Goal: Find specific page/section: Find specific page/section

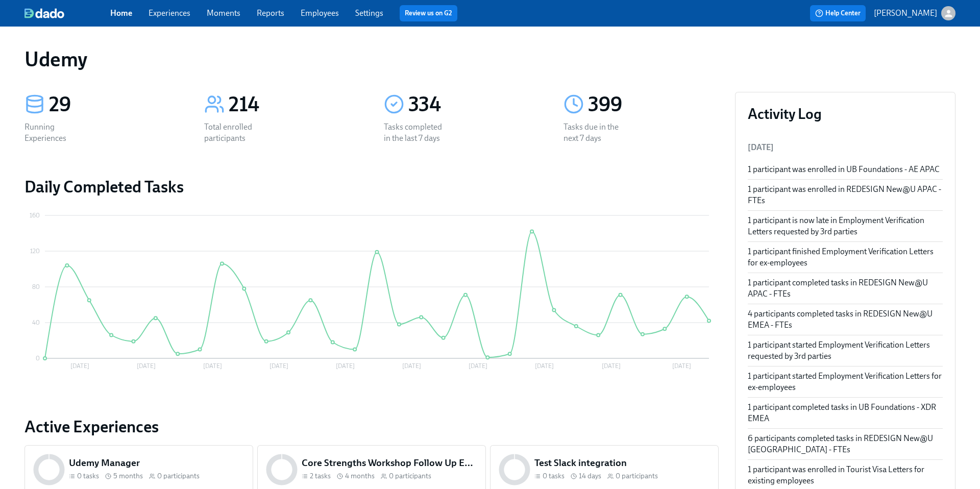
click at [163, 14] on link "Experiences" at bounding box center [170, 13] width 42 height 10
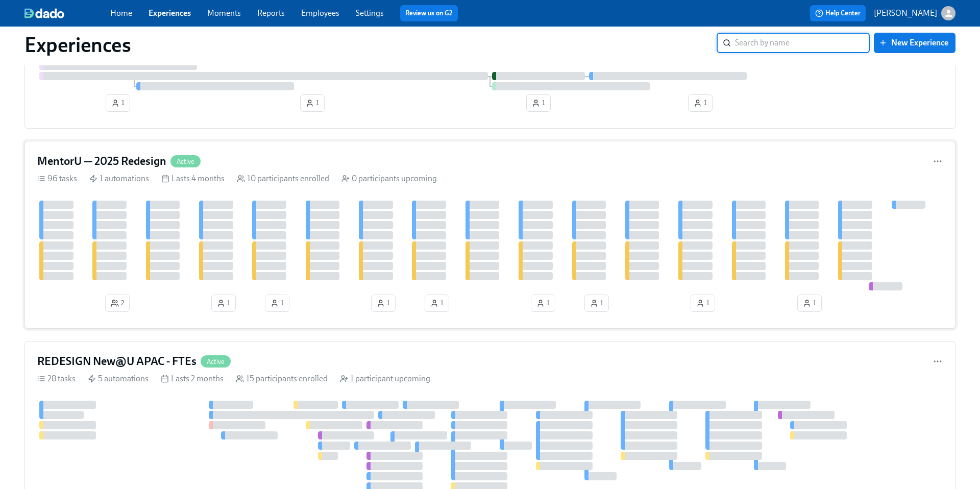
scroll to position [976, 0]
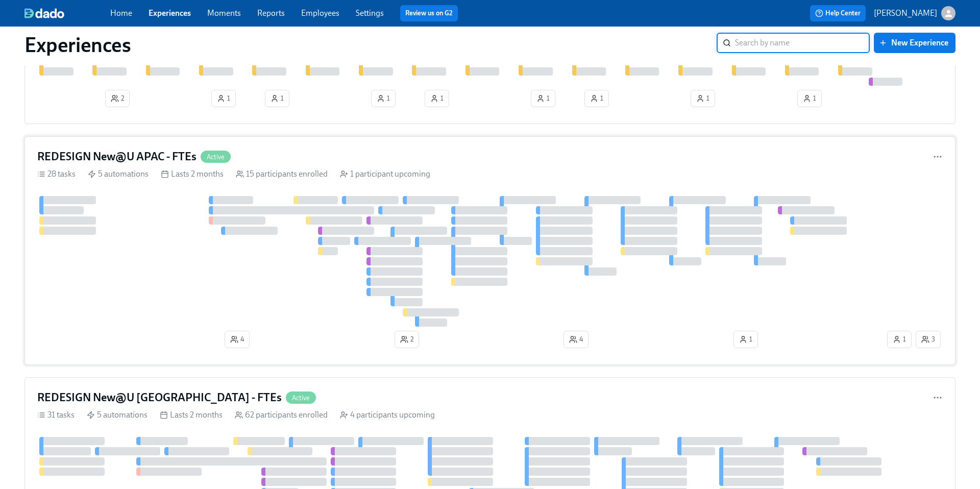
click at [140, 162] on h4 "REDESIGN New@U APAC - FTEs" at bounding box center [116, 156] width 159 height 15
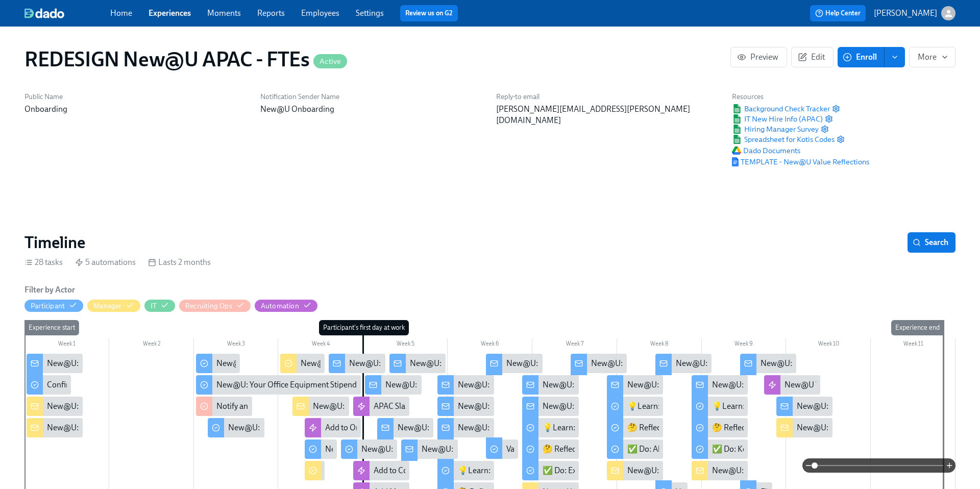
scroll to position [0, 8220]
click at [411, 366] on div "New@U: Turn Yourself into AI Art with Toqan! 🎨" at bounding box center [495, 363] width 171 height 11
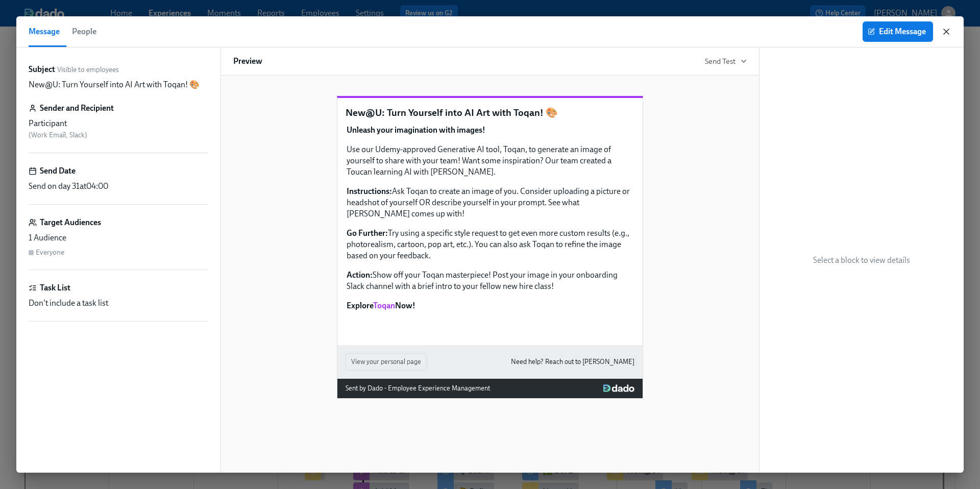
click at [941, 34] on icon "button" at bounding box center [946, 32] width 10 height 10
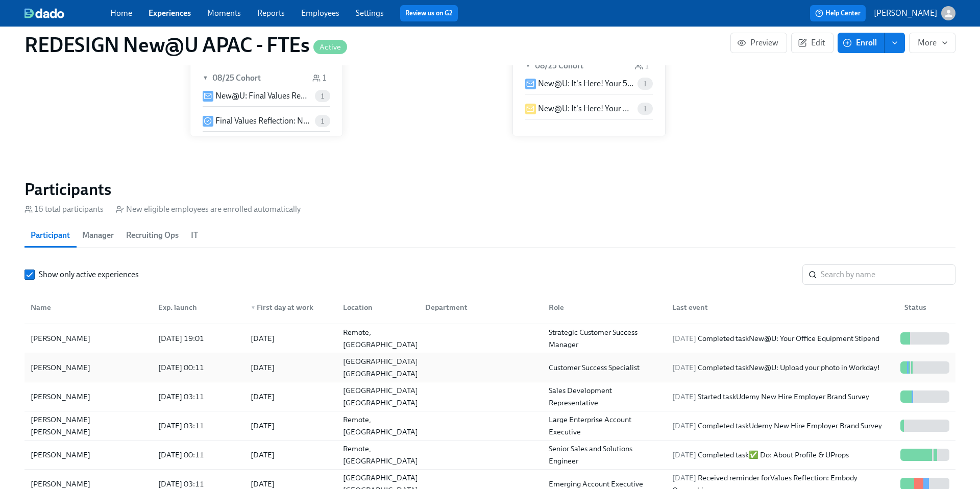
scroll to position [116, 0]
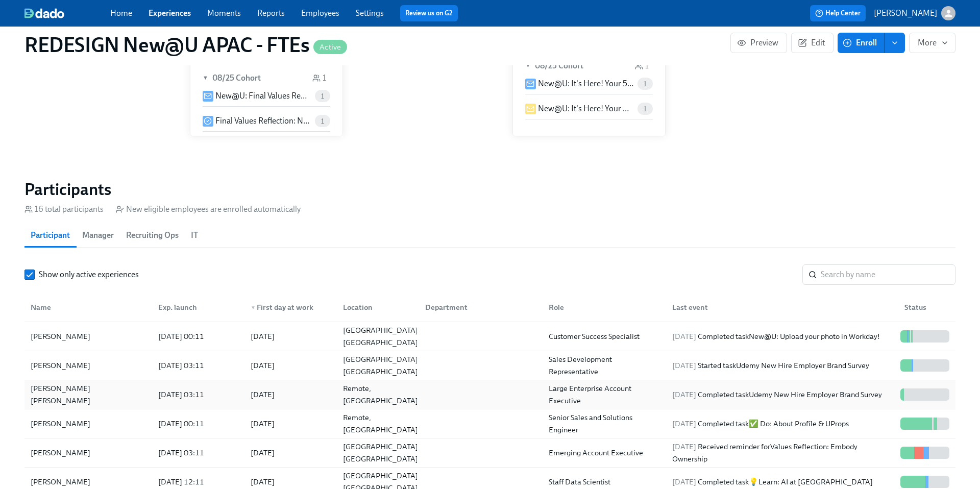
click at [59, 390] on div "[PERSON_NAME] [PERSON_NAME]" at bounding box center [89, 394] width 124 height 24
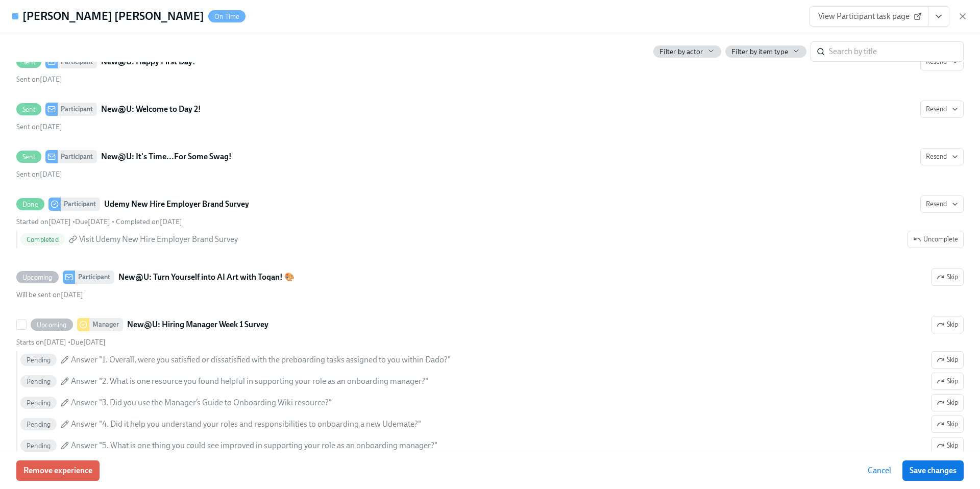
scroll to position [1074, 0]
click at [962, 19] on icon "button" at bounding box center [962, 16] width 10 height 10
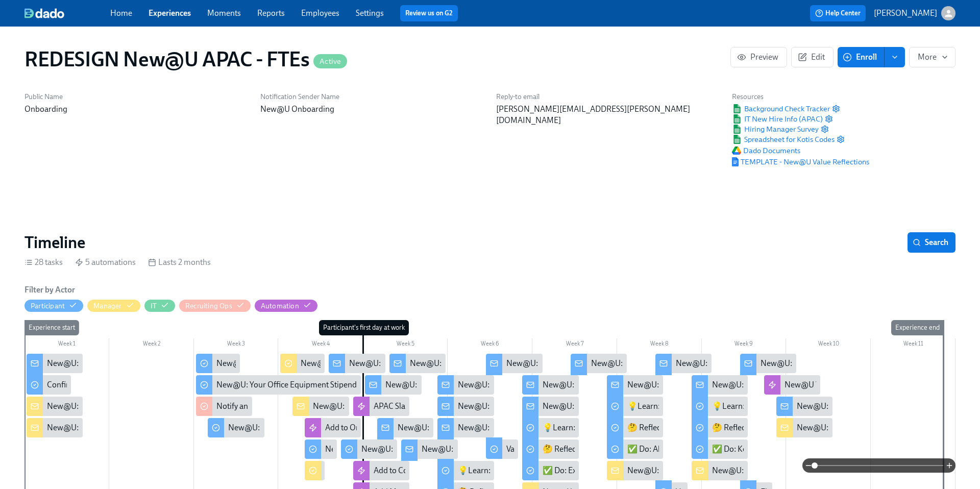
click at [172, 13] on link "Experiences" at bounding box center [170, 13] width 42 height 10
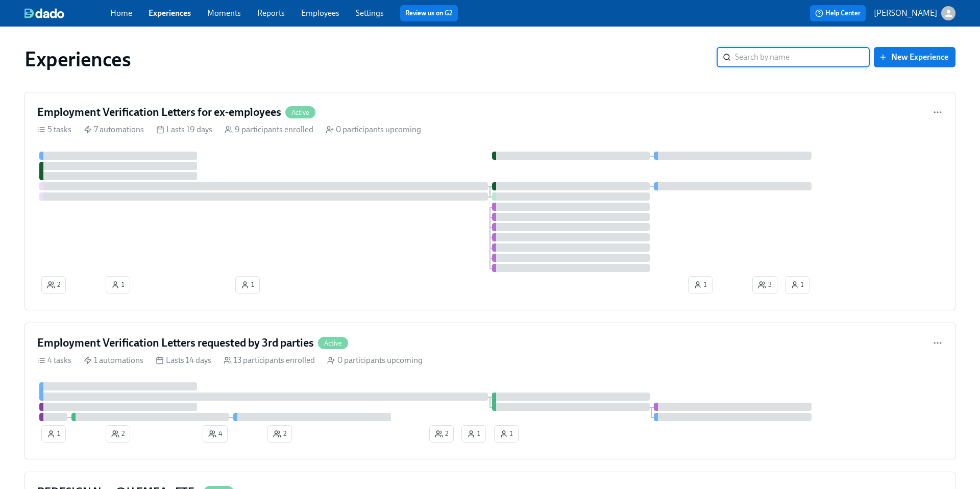
click at [769, 62] on input "search" at bounding box center [802, 57] width 135 height 20
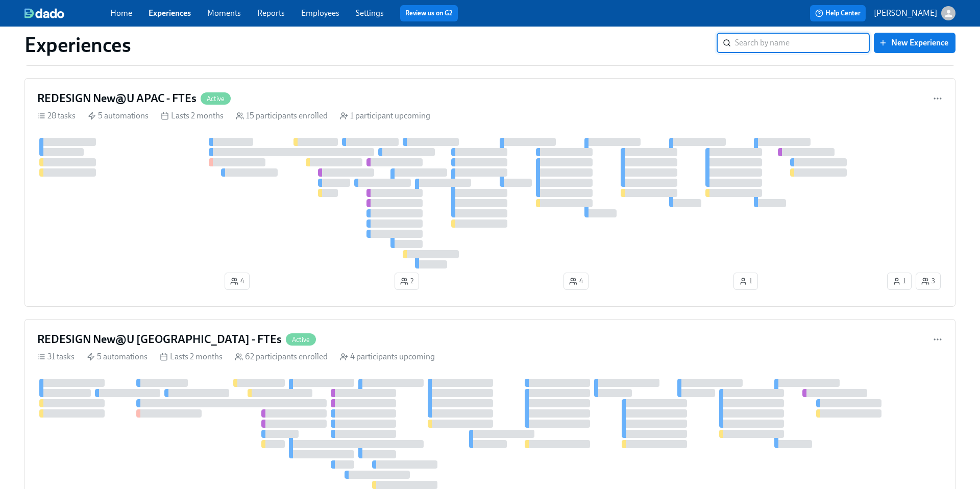
scroll to position [1048, 0]
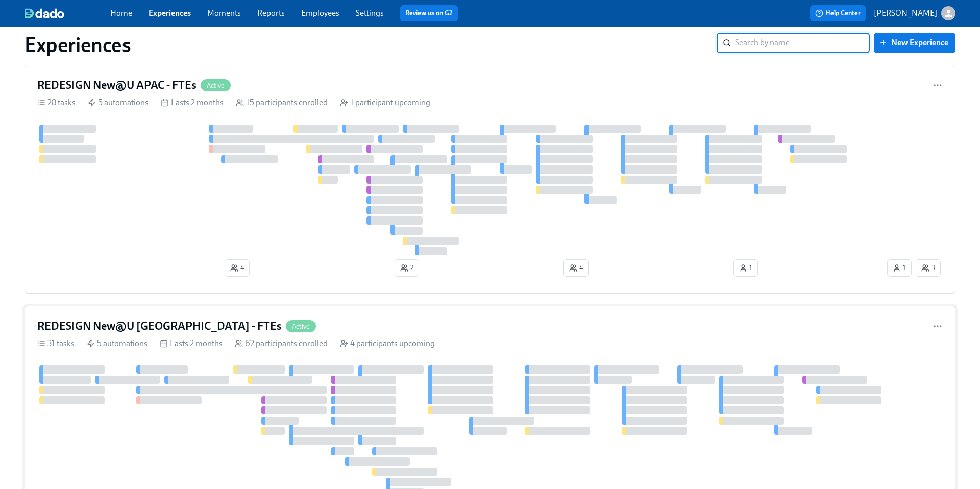
click at [181, 326] on h4 "REDESIGN New@U [GEOGRAPHIC_DATA] - FTEs" at bounding box center [159, 325] width 244 height 15
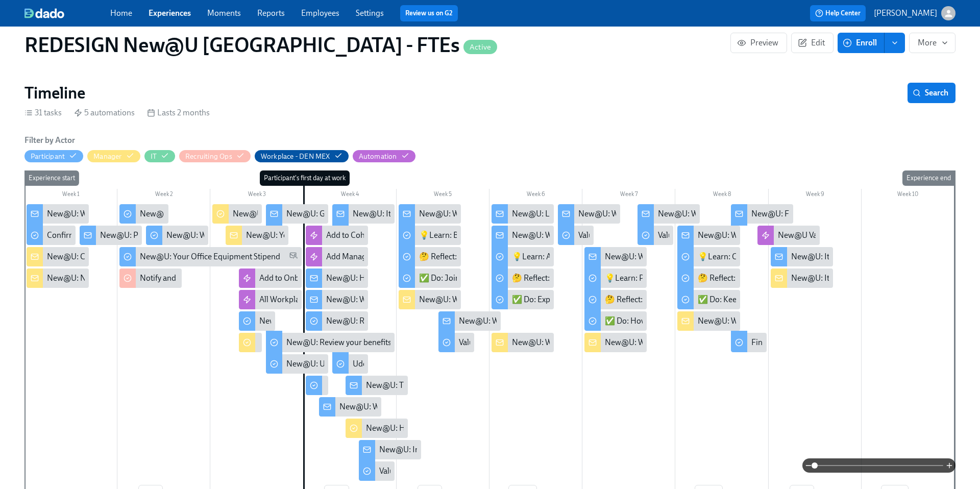
scroll to position [0, 7898]
click at [378, 213] on div "New@U: It's Time....For Some Swag!" at bounding box center [417, 213] width 128 height 11
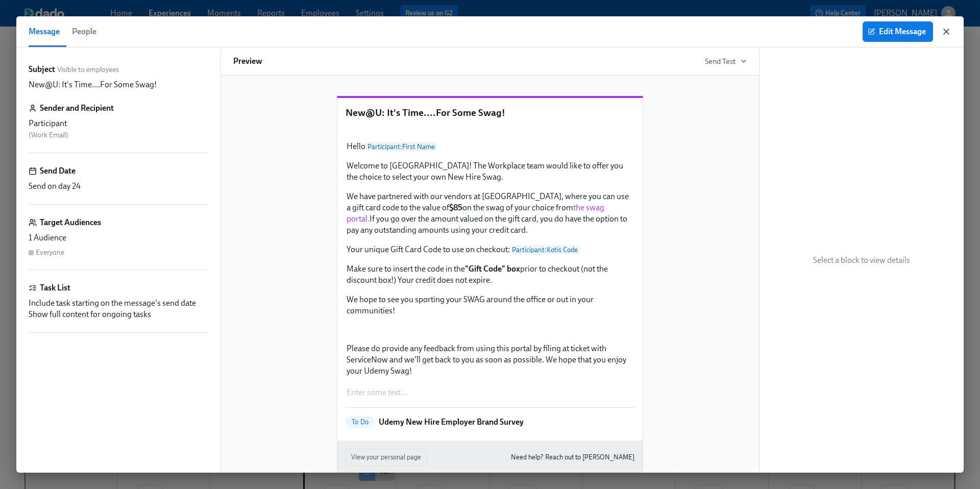
click at [946, 32] on icon "button" at bounding box center [946, 31] width 5 height 5
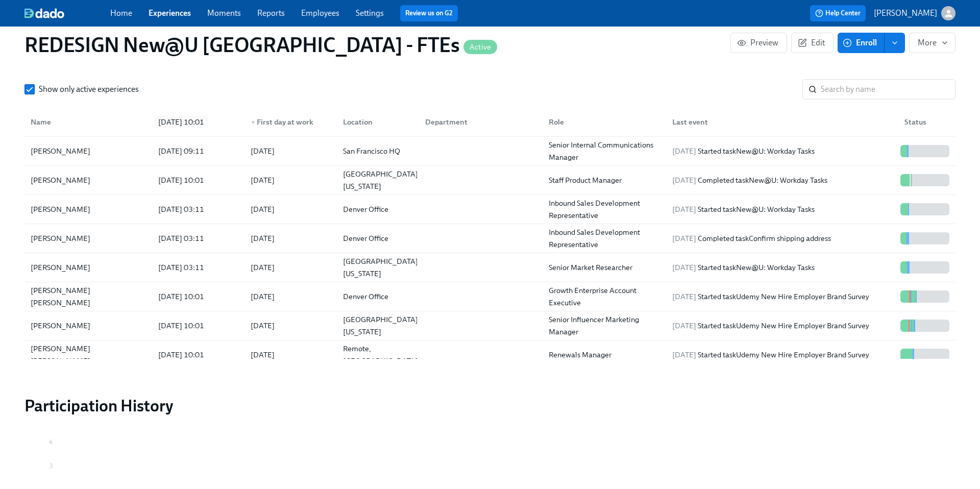
scroll to position [260, 0]
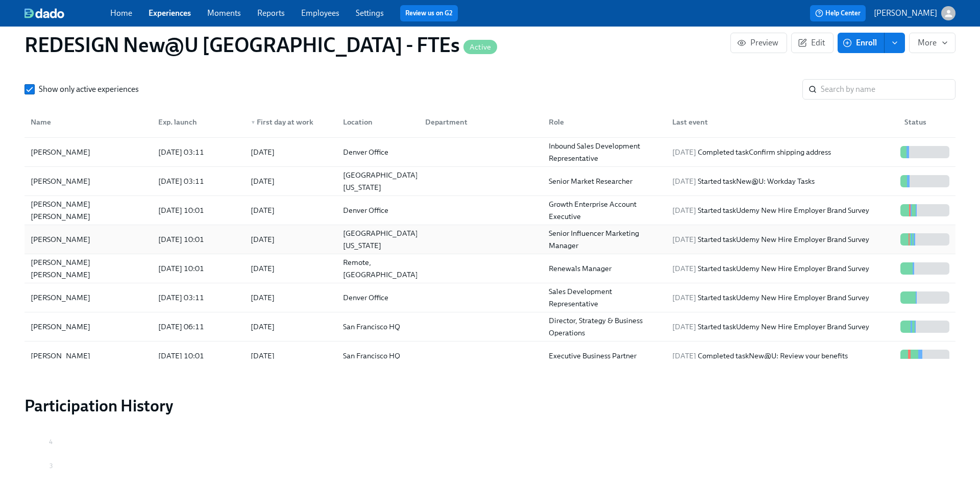
click at [73, 240] on div "[PERSON_NAME]" at bounding box center [61, 239] width 68 height 12
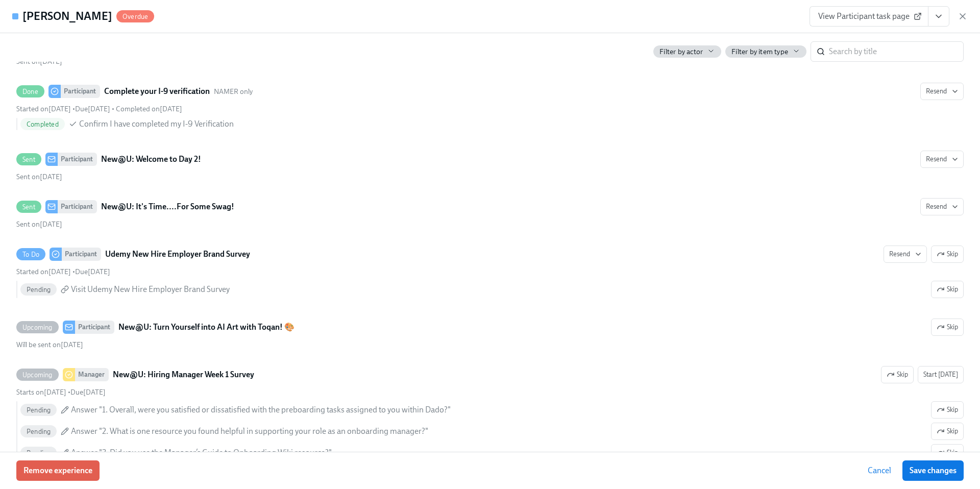
scroll to position [1613, 0]
